Goal: Understand process/instructions

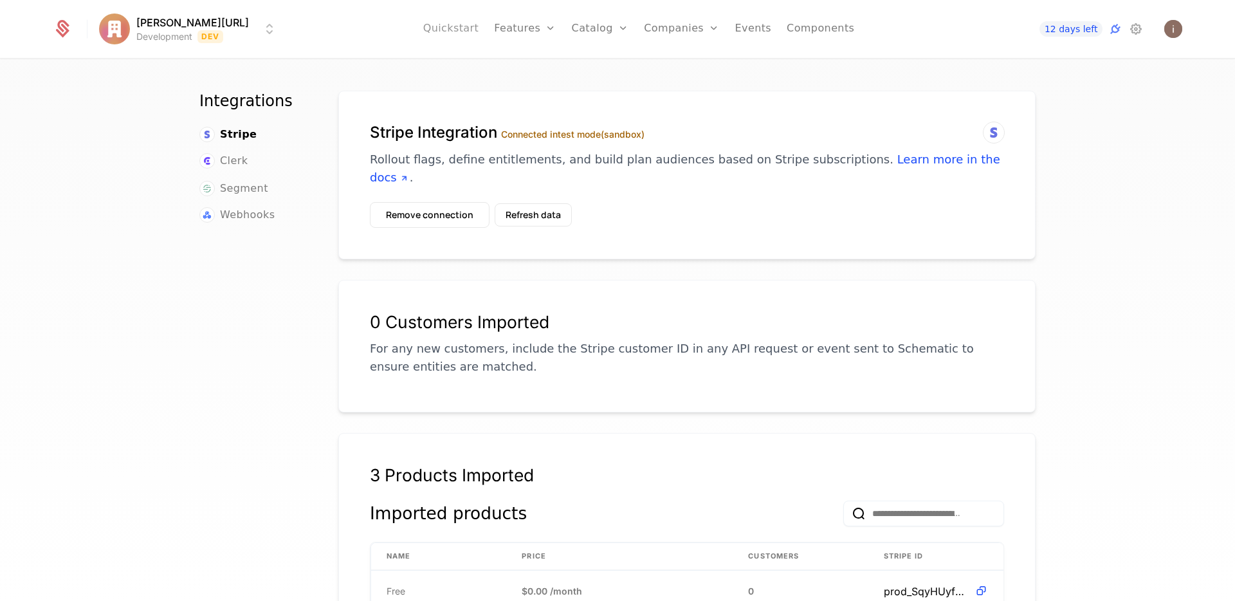
click at [463, 26] on link "Quickstart" at bounding box center [451, 29] width 56 height 58
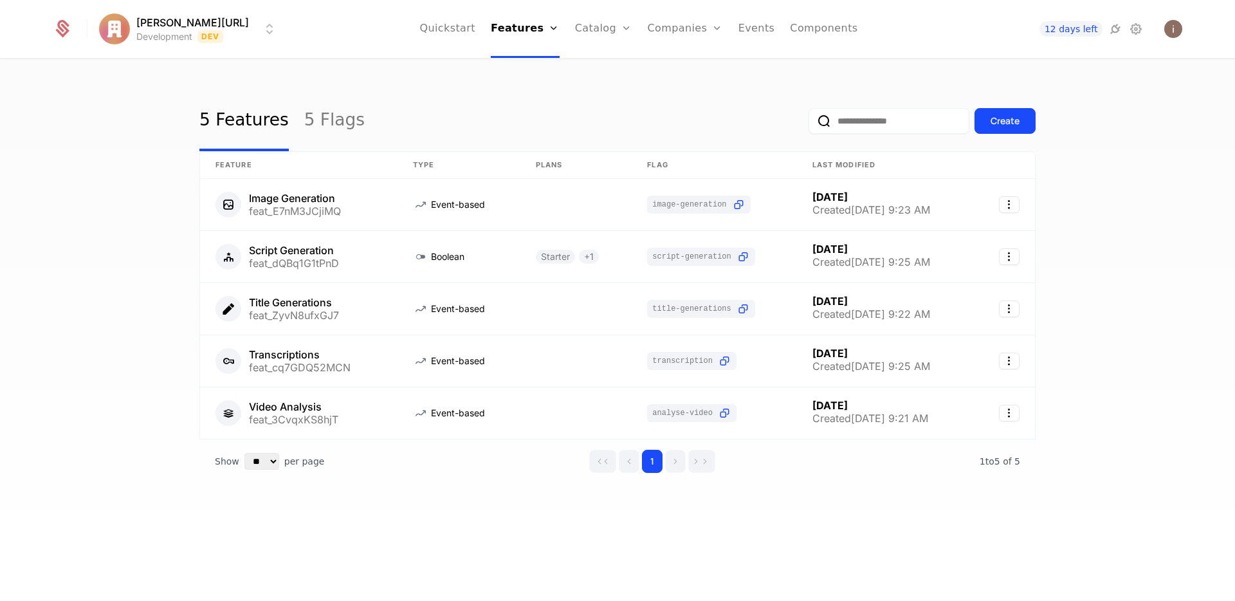
click at [1121, 167] on div "5 Features 5 Flags Create Feature Type Plans Flag Last Modified Image Generatio…" at bounding box center [617, 334] width 1235 height 549
